Goal: Find specific page/section: Find specific page/section

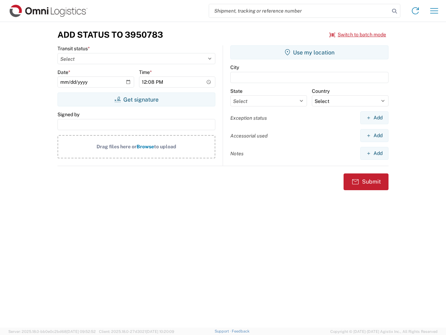
click at [299, 11] on input "search" at bounding box center [299, 10] width 181 height 13
click at [394, 11] on icon at bounding box center [395, 11] width 10 height 10
click at [415, 11] on icon at bounding box center [415, 10] width 11 height 11
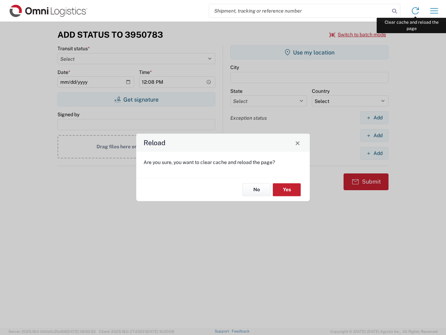
click at [434, 11] on div "Reload Are you sure, you want to clear cache and reload the page? No Yes" at bounding box center [223, 167] width 446 height 335
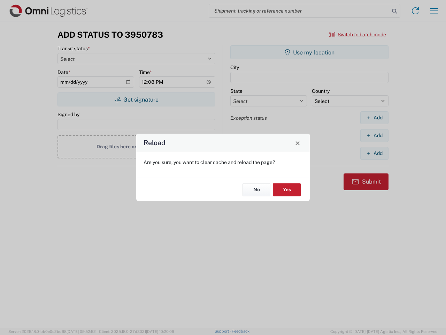
click at [358, 35] on div "Reload Are you sure, you want to clear cache and reload the page? No Yes" at bounding box center [223, 167] width 446 height 335
click at [136, 99] on div "Reload Are you sure, you want to clear cache and reload the page? No Yes" at bounding box center [223, 167] width 446 height 335
click at [309, 52] on div "Reload Are you sure, you want to clear cache and reload the page? No Yes" at bounding box center [223, 167] width 446 height 335
click at [374, 117] on div "Reload Are you sure, you want to clear cache and reload the page? No Yes" at bounding box center [223, 167] width 446 height 335
click at [374, 135] on div "Reload Are you sure, you want to clear cache and reload the page? No Yes" at bounding box center [223, 167] width 446 height 335
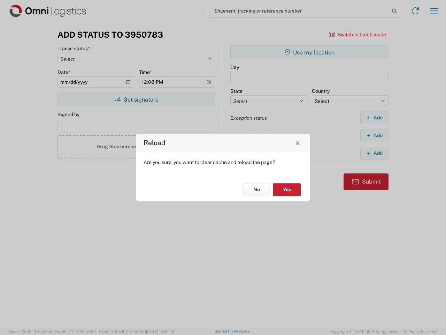
click at [374, 153] on div "Reload Are you sure, you want to clear cache and reload the page? No Yes" at bounding box center [223, 167] width 446 height 335
